Goal: Transaction & Acquisition: Purchase product/service

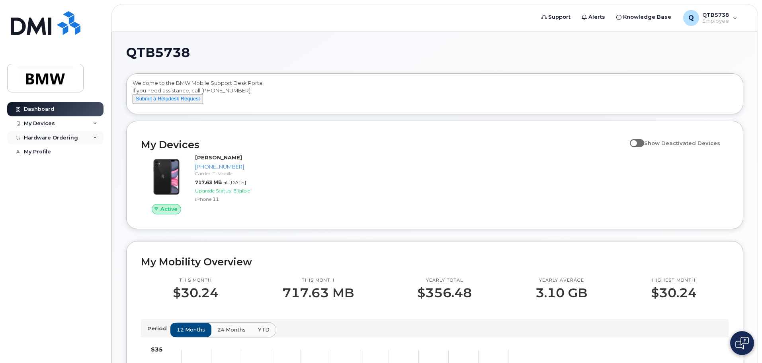
click at [71, 138] on div "Hardware Ordering" at bounding box center [51, 138] width 54 height 6
click at [53, 166] on div "New Order" at bounding box center [42, 167] width 30 height 7
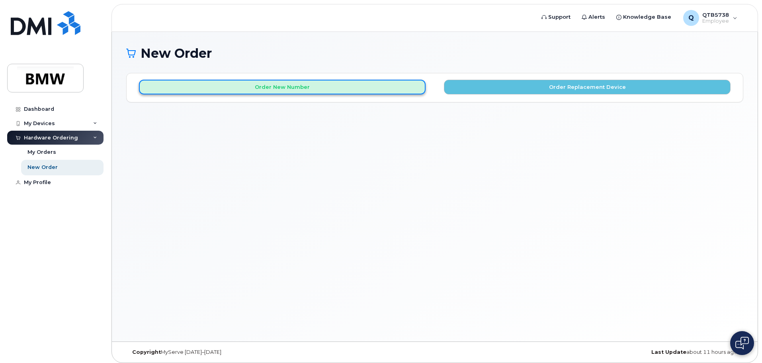
click at [301, 85] on button "Order New Number" at bounding box center [282, 87] width 287 height 15
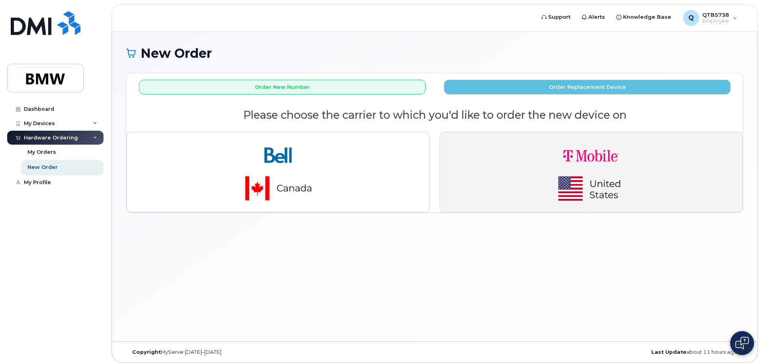
click at [571, 173] on img "button" at bounding box center [590, 172] width 111 height 67
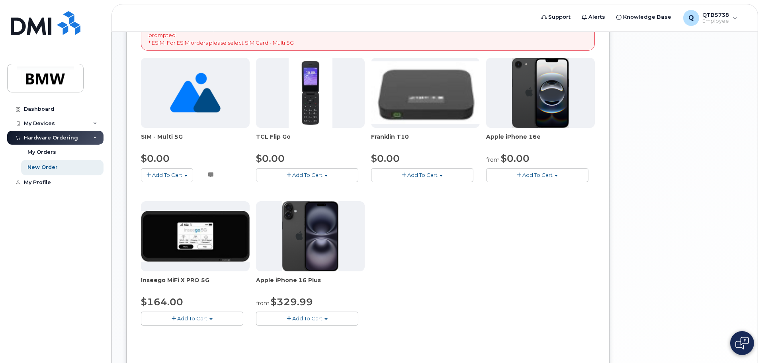
scroll to position [159, 0]
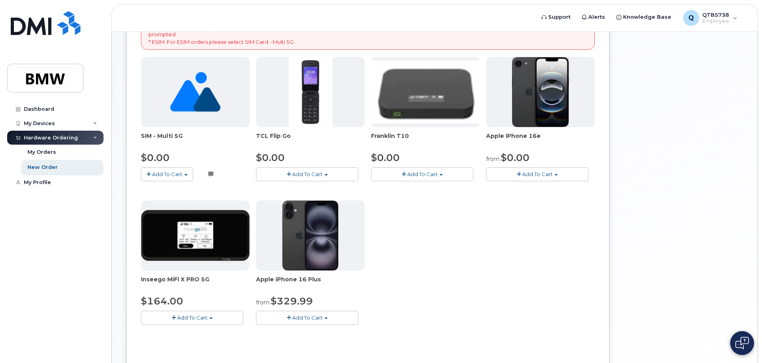
click at [535, 175] on span "Add To Cart" at bounding box center [537, 174] width 30 height 6
click at [536, 187] on link "$0.00 - 30 Month Activation (128GB)" at bounding box center [545, 189] width 115 height 10
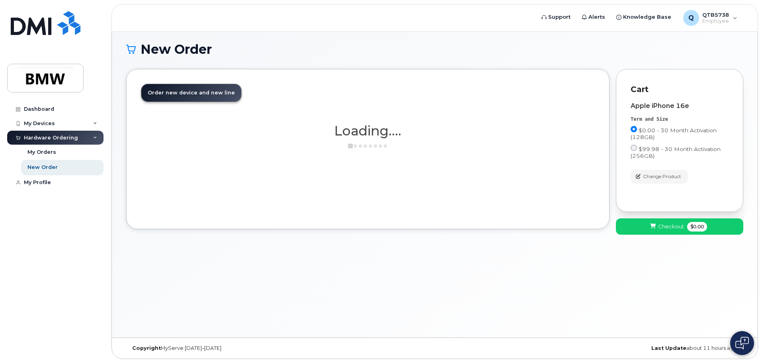
scroll to position [4, 0]
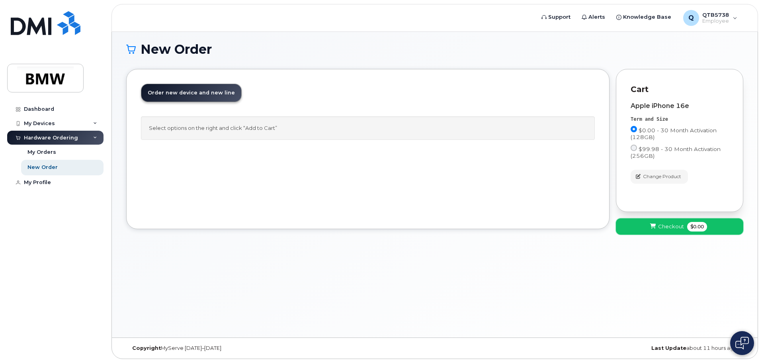
click at [668, 228] on span "Checkout" at bounding box center [671, 226] width 26 height 8
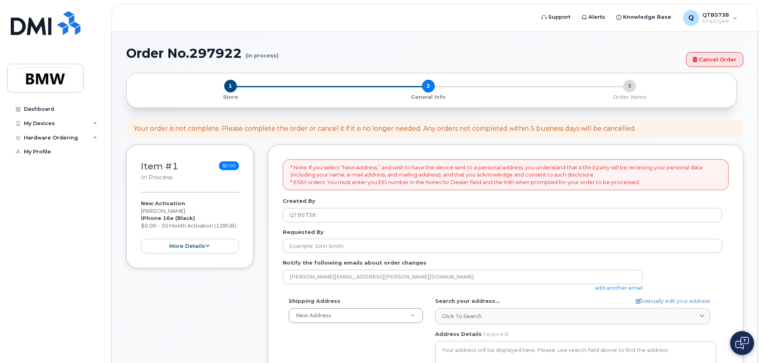
select select
click at [695, 60] on icon at bounding box center [695, 59] width 4 height 5
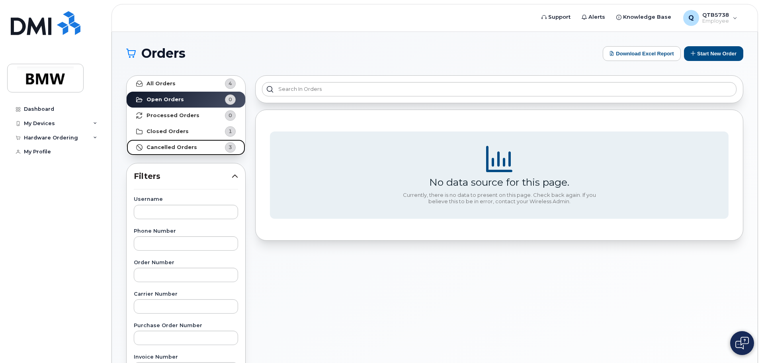
click at [229, 148] on span "3" at bounding box center [230, 147] width 4 height 8
